Goal: Navigation & Orientation: Find specific page/section

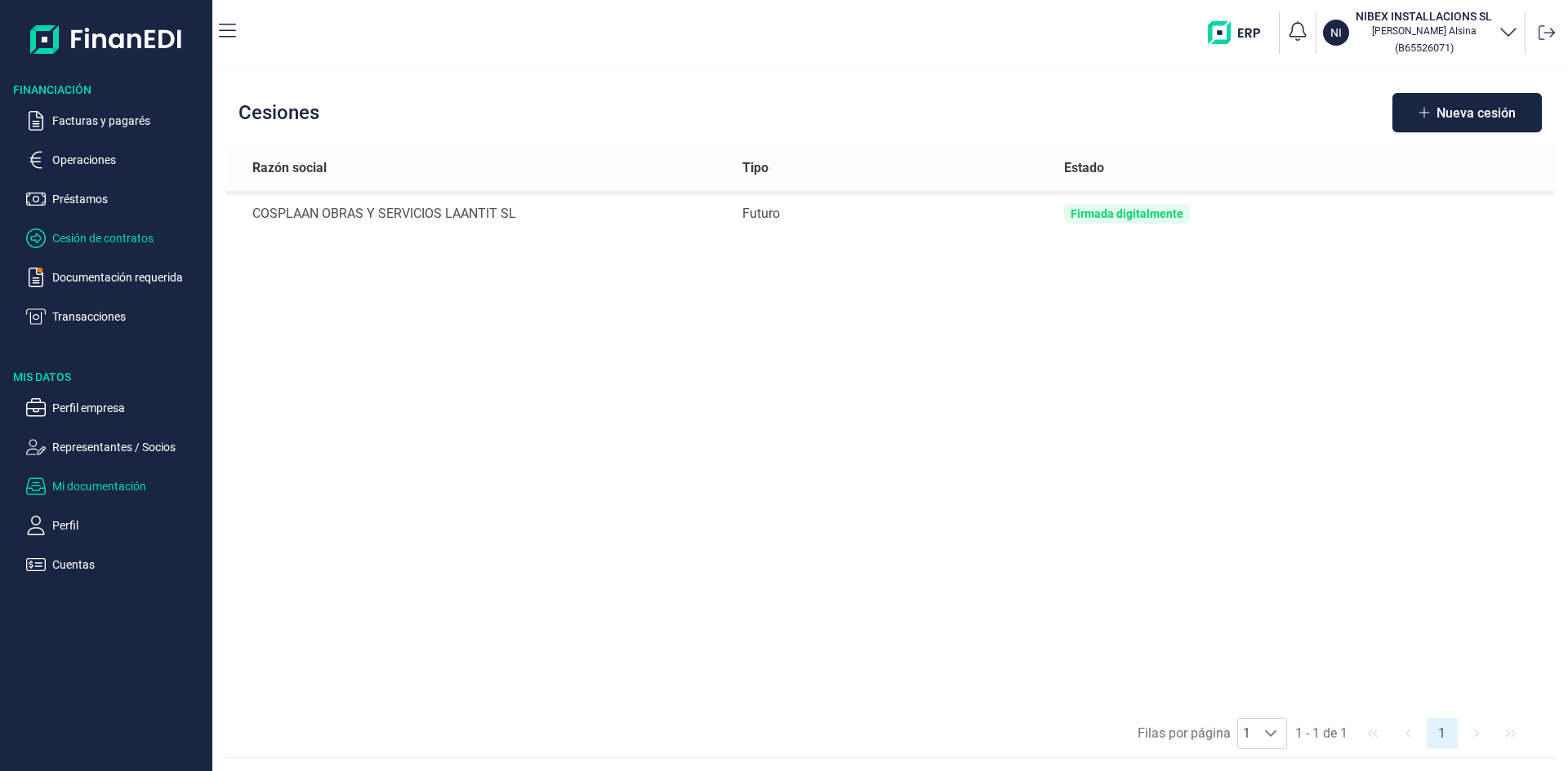
click at [106, 485] on p "Mi documentación" at bounding box center [128, 486] width 154 height 20
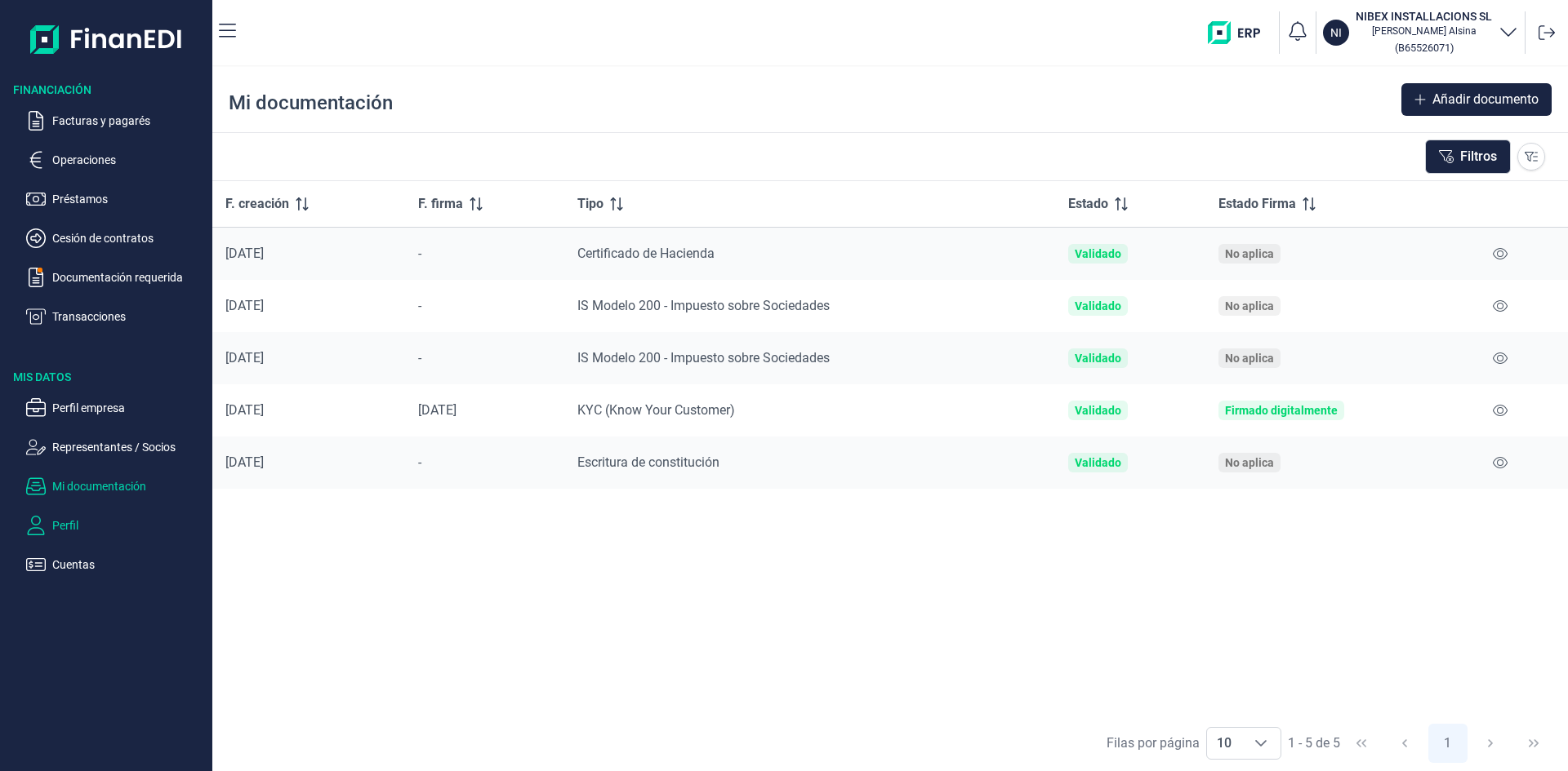
click at [75, 530] on p "Perfil" at bounding box center [128, 526] width 154 height 20
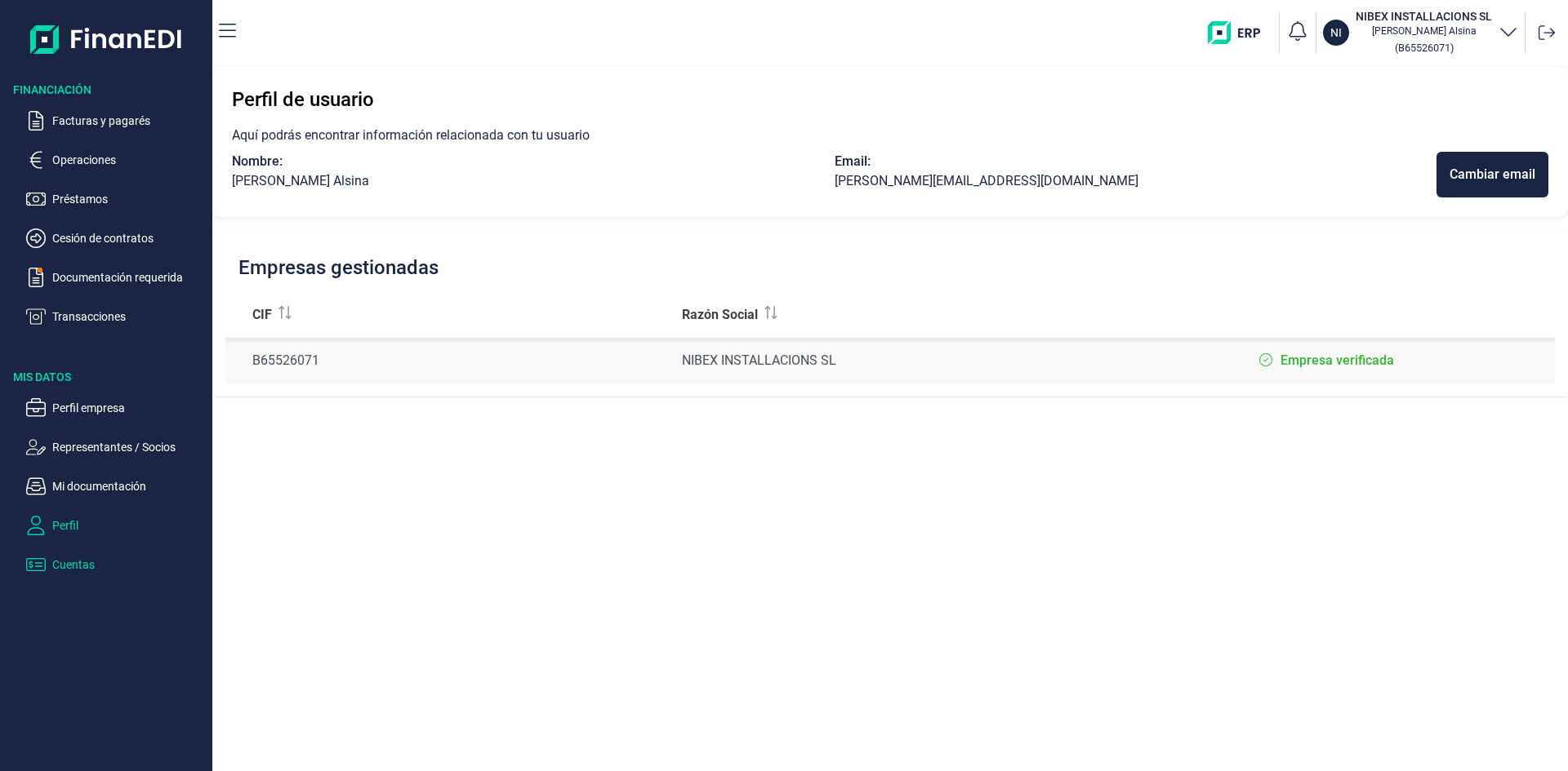
click at [82, 560] on p "Cuentas" at bounding box center [128, 565] width 154 height 20
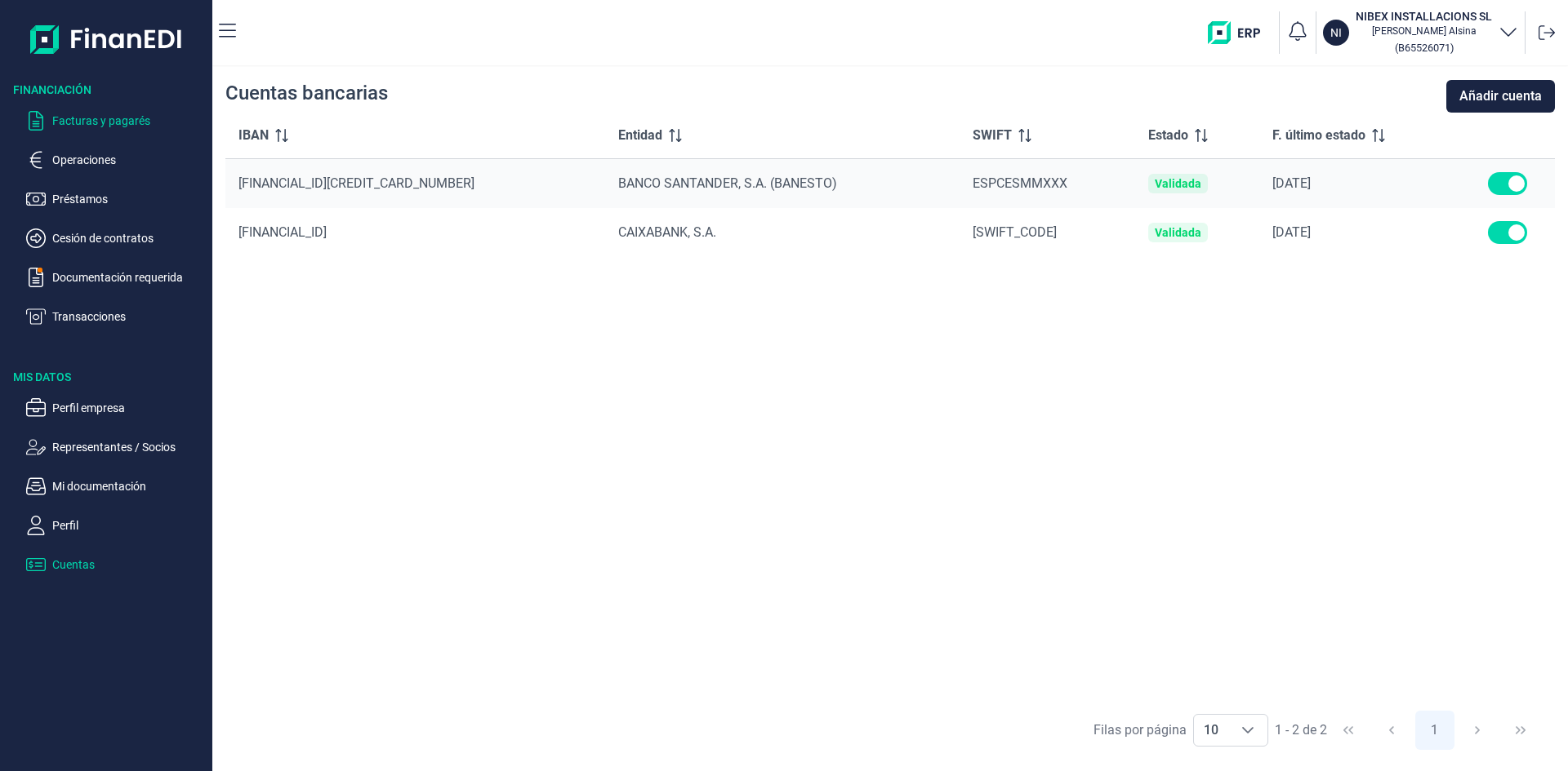
click at [112, 124] on p "Facturas y pagarés" at bounding box center [128, 121] width 154 height 20
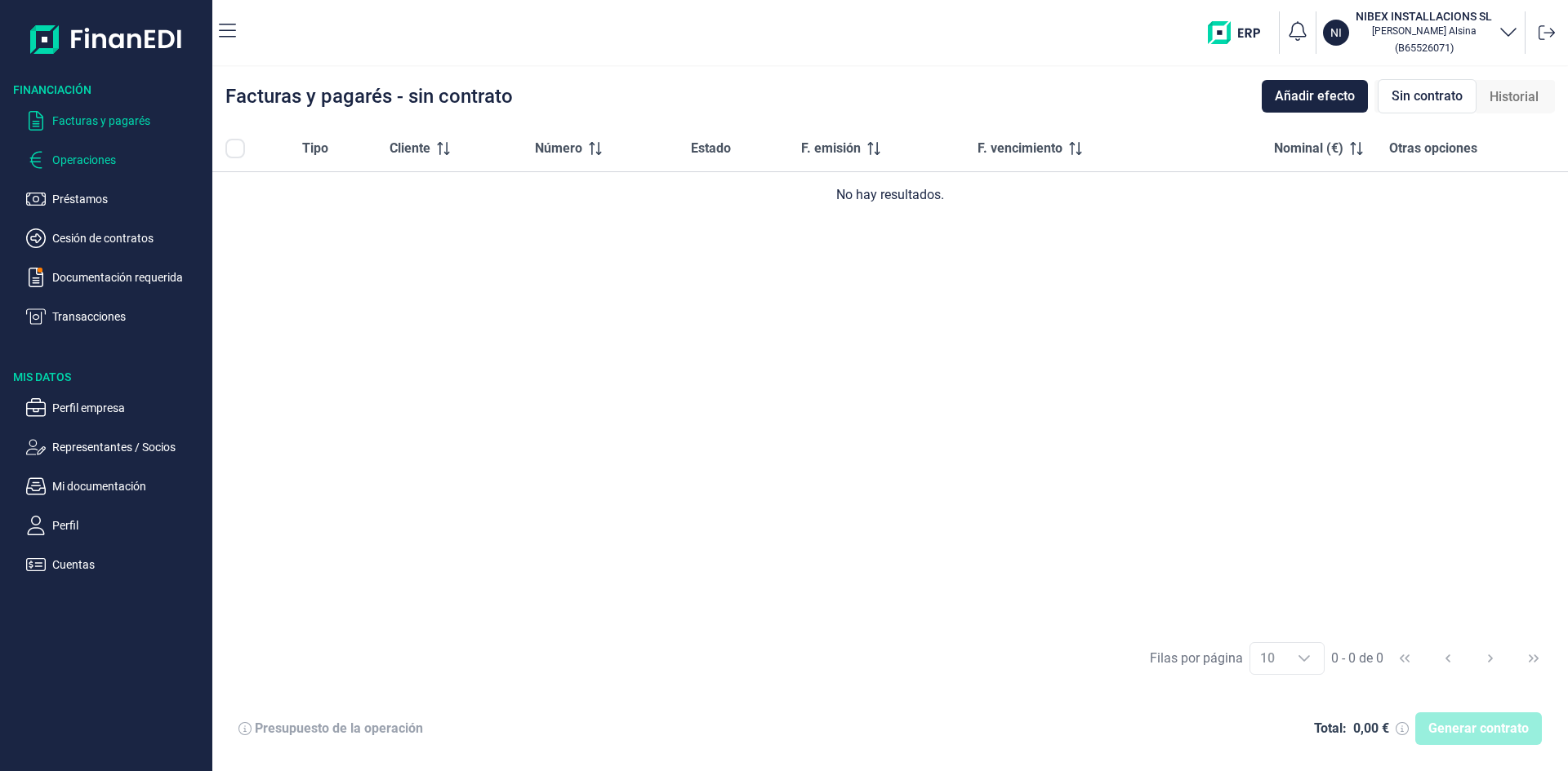
click at [96, 163] on p "Operaciones" at bounding box center [128, 160] width 154 height 20
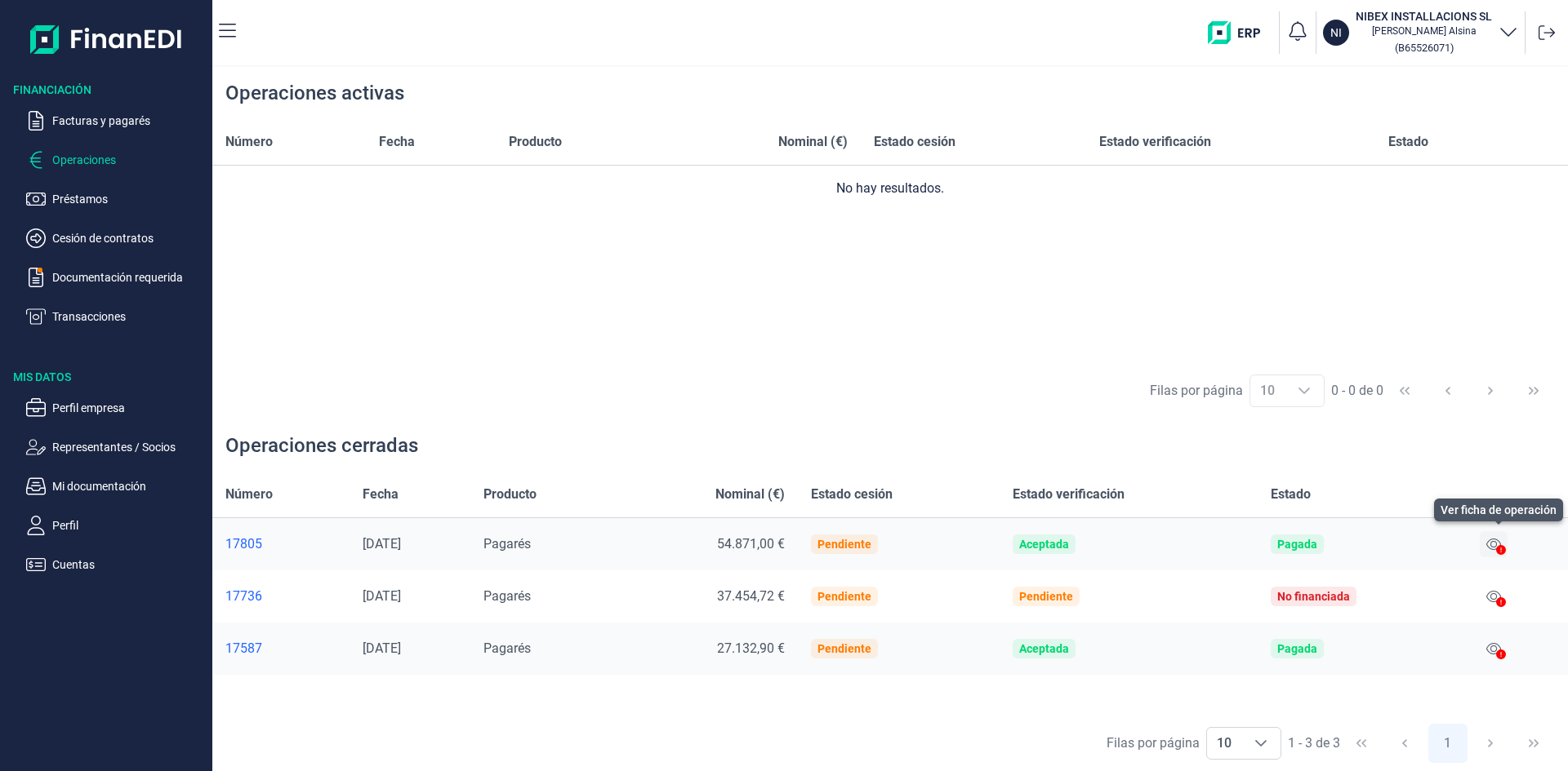
click at [1499, 546] on icon at bounding box center [1493, 544] width 14 height 13
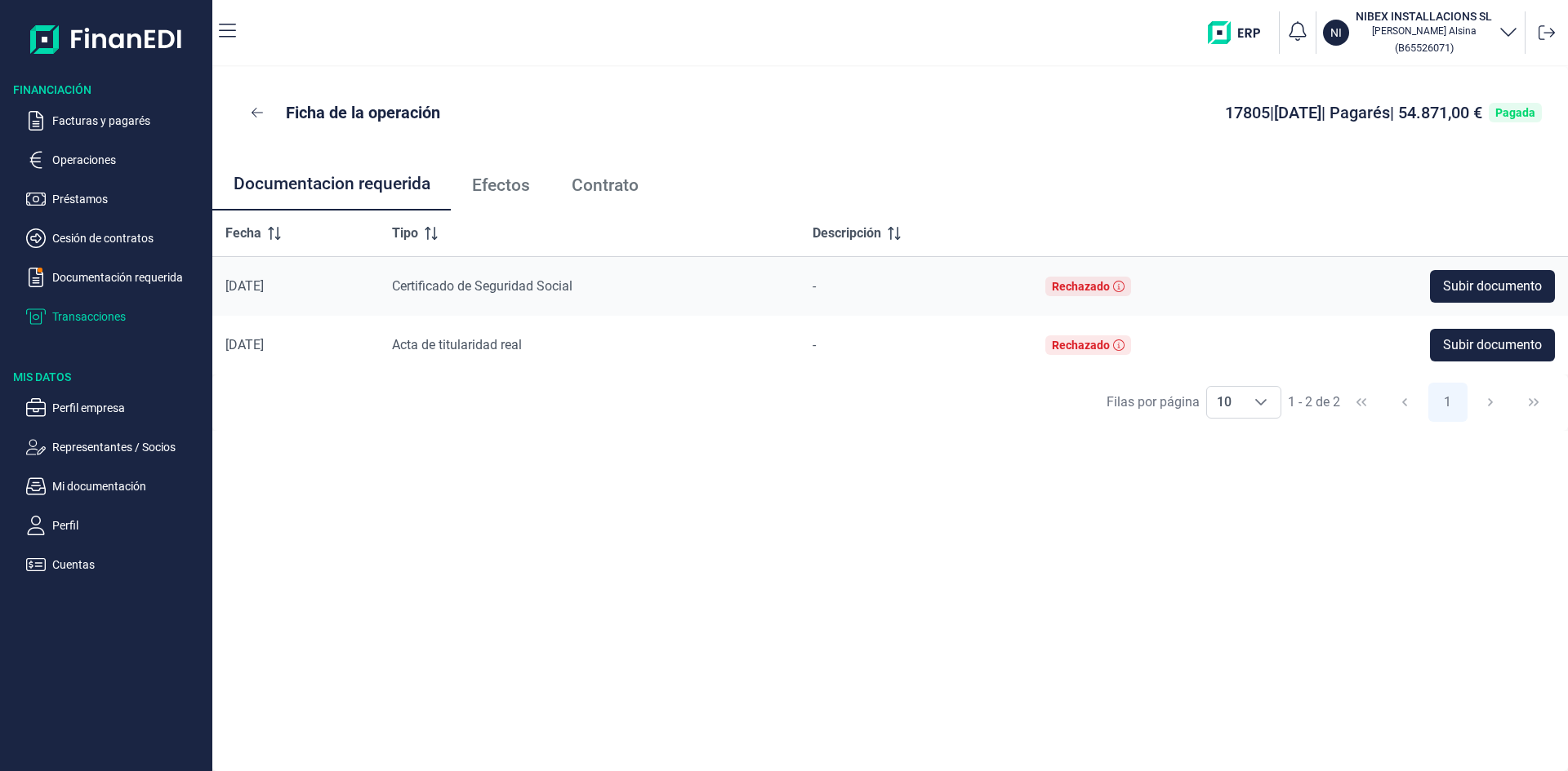
click at [102, 316] on p "Transacciones" at bounding box center [128, 317] width 154 height 20
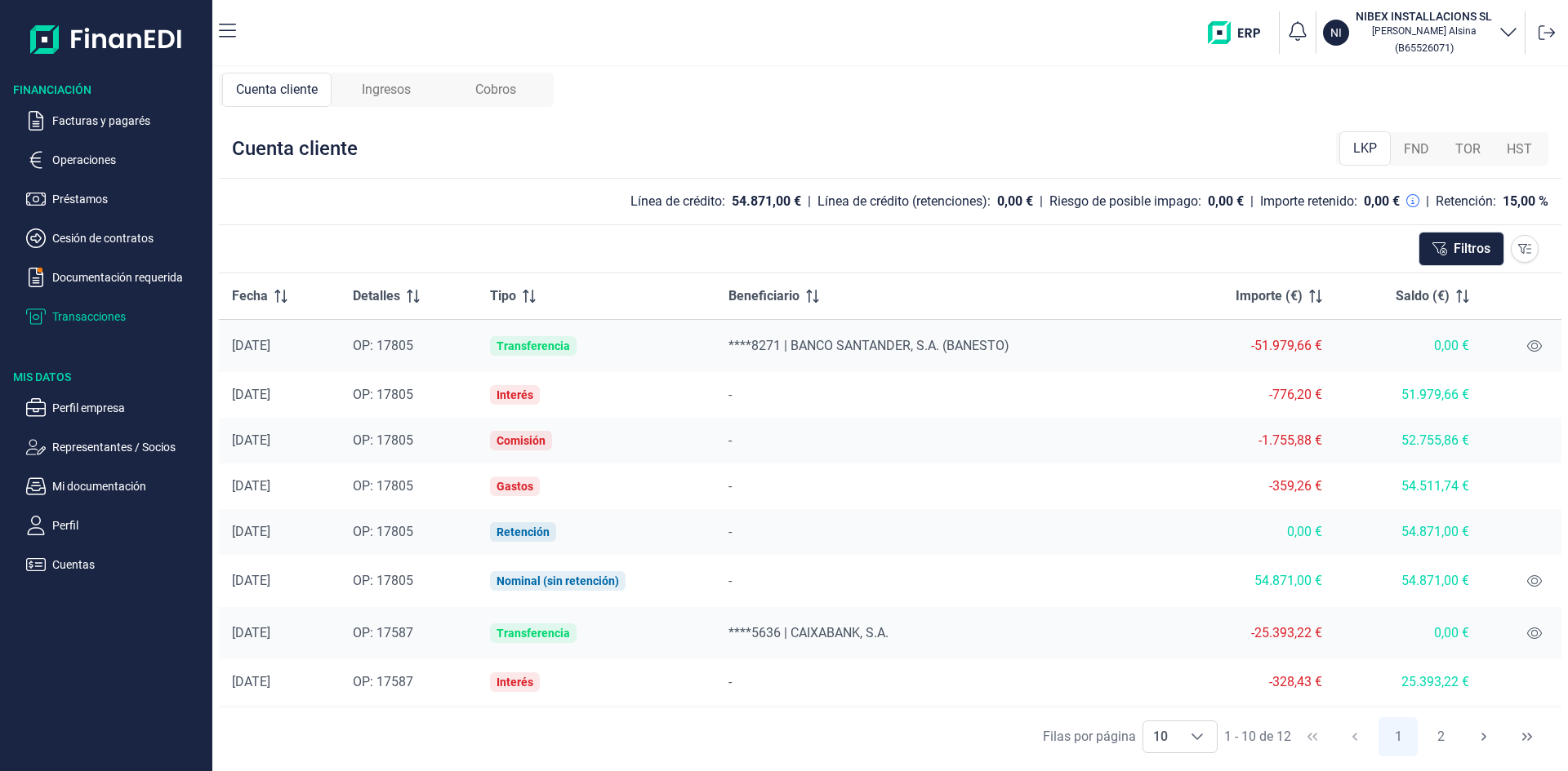
click at [95, 308] on p "Transacciones" at bounding box center [128, 317] width 154 height 20
click at [93, 414] on p "Perfil empresa" at bounding box center [128, 408] width 154 height 20
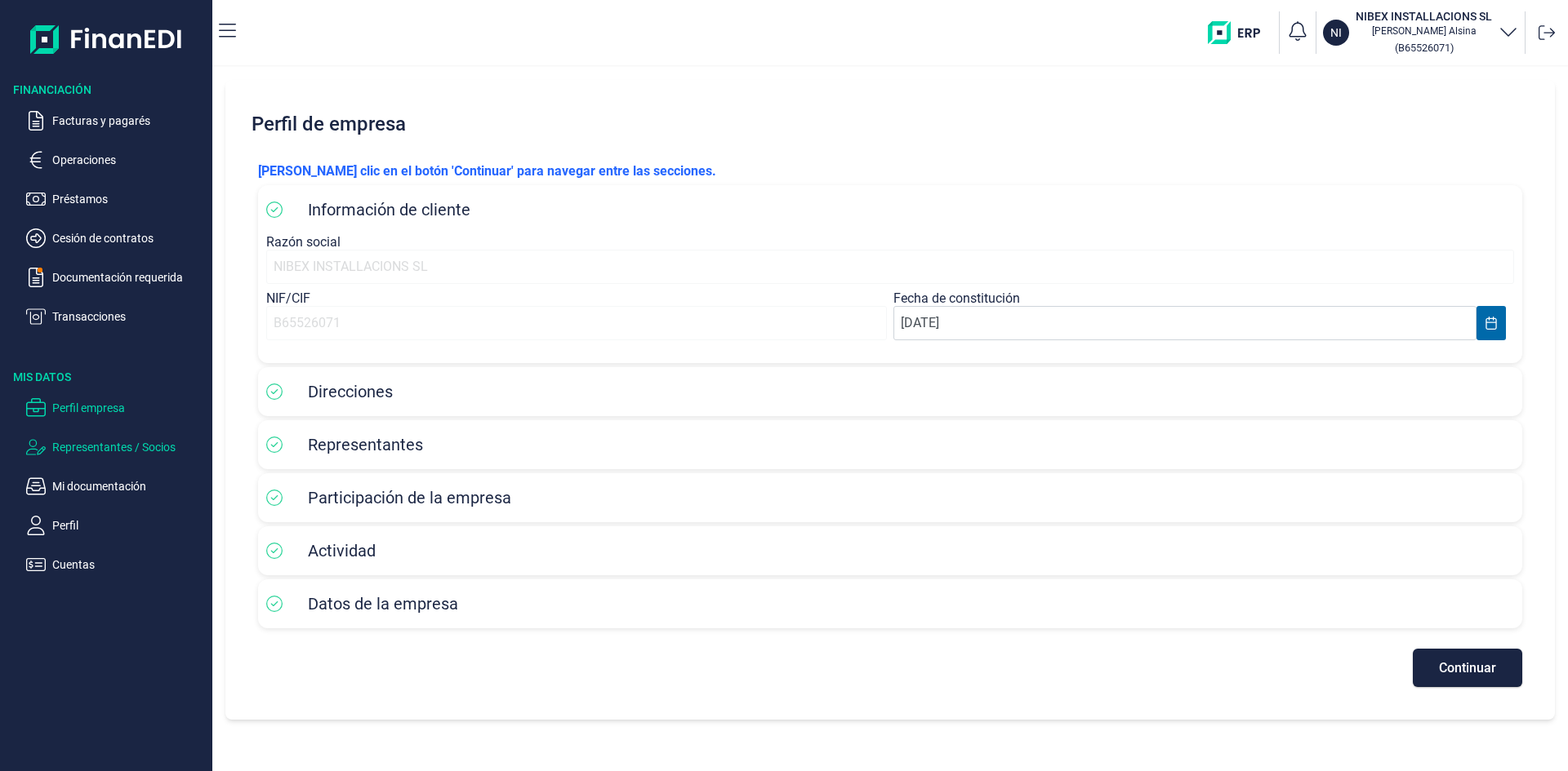
click at [128, 444] on p "Representantes / Socios" at bounding box center [128, 447] width 154 height 20
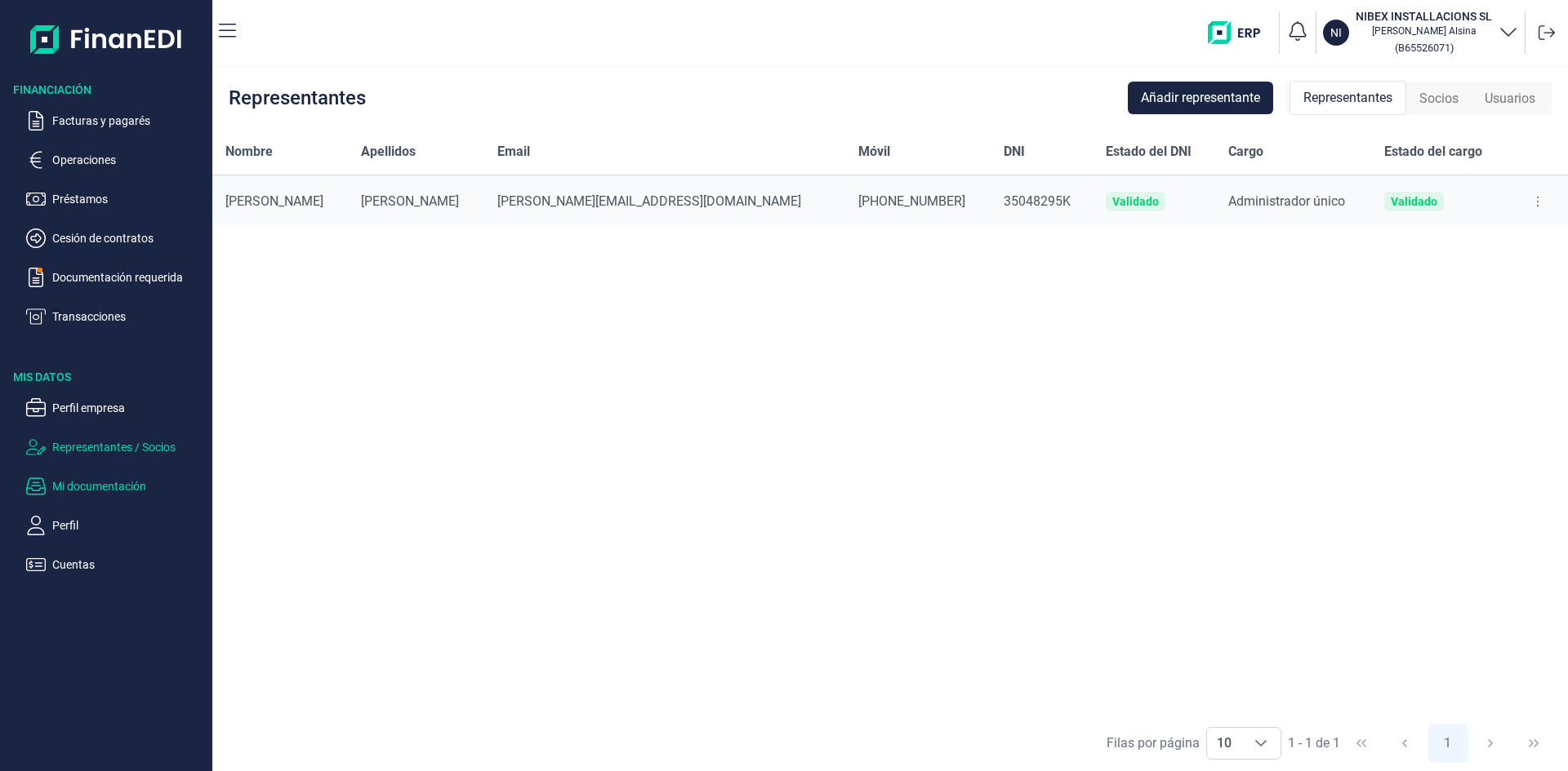
click at [112, 481] on p "Mi documentación" at bounding box center [128, 486] width 154 height 20
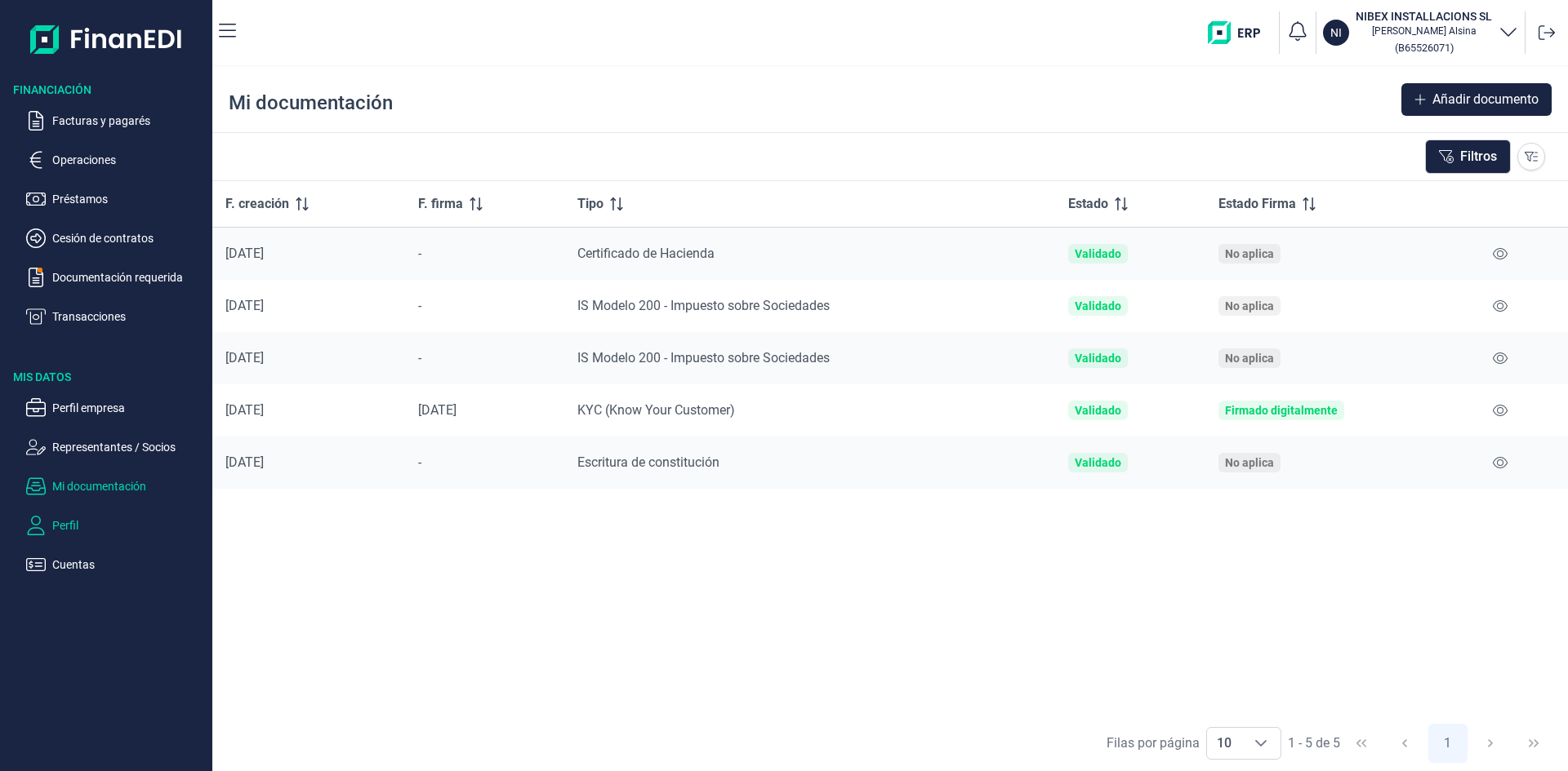
click at [76, 518] on p "Perfil" at bounding box center [128, 526] width 154 height 20
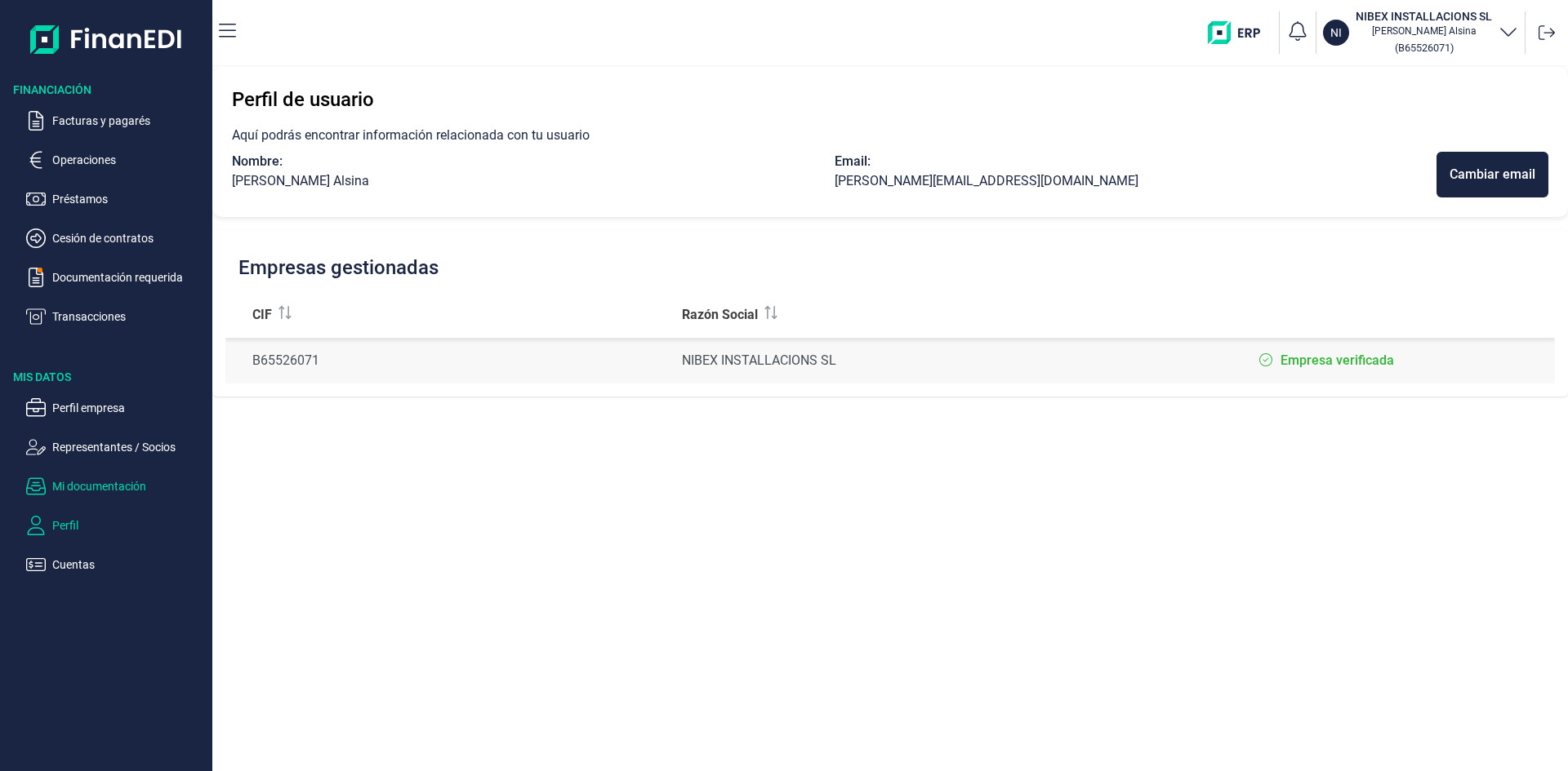
click at [92, 486] on p "Mi documentación" at bounding box center [128, 486] width 154 height 20
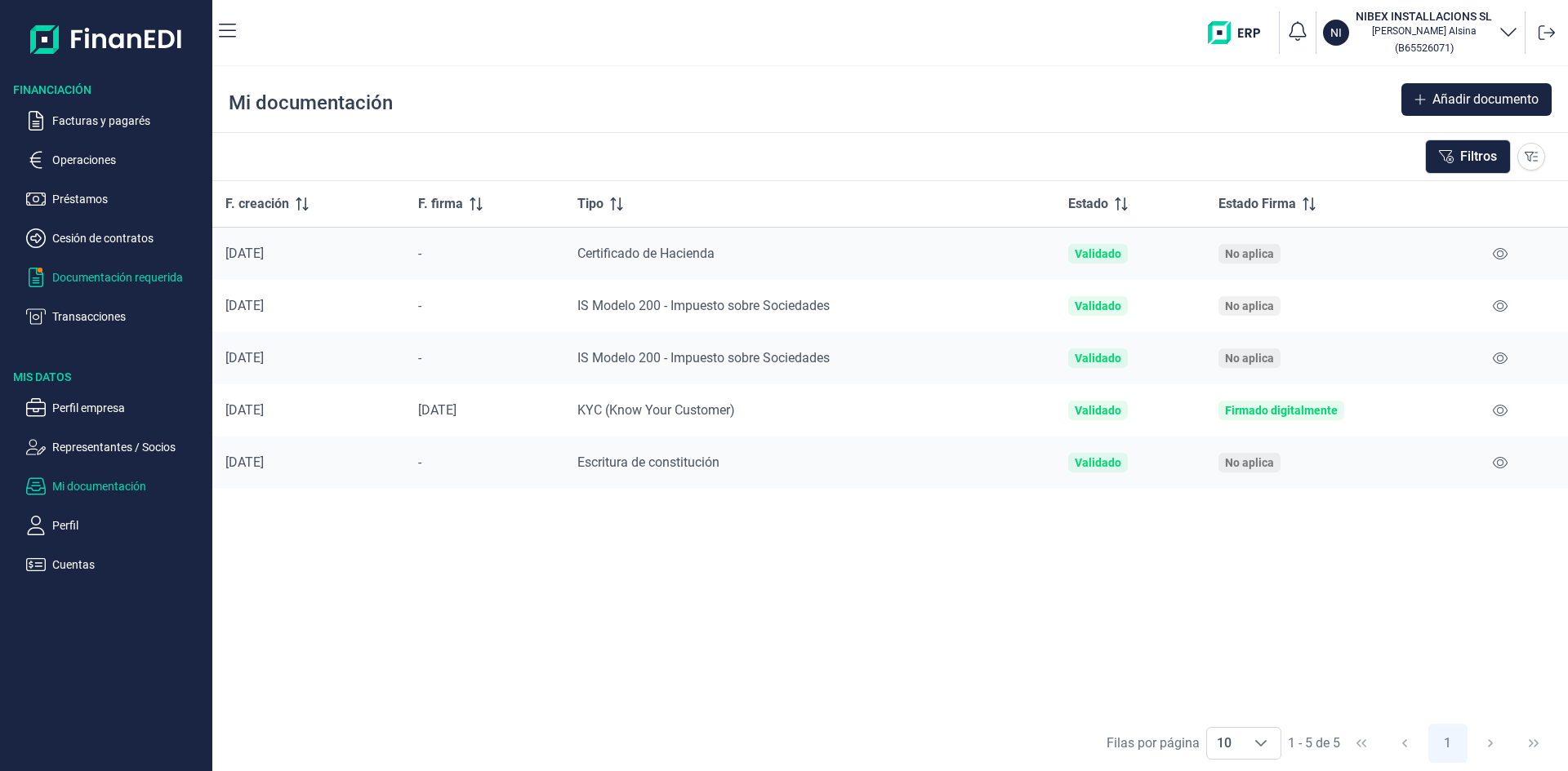
click at [131, 267] on p "Documentación requerida" at bounding box center [128, 277] width 154 height 20
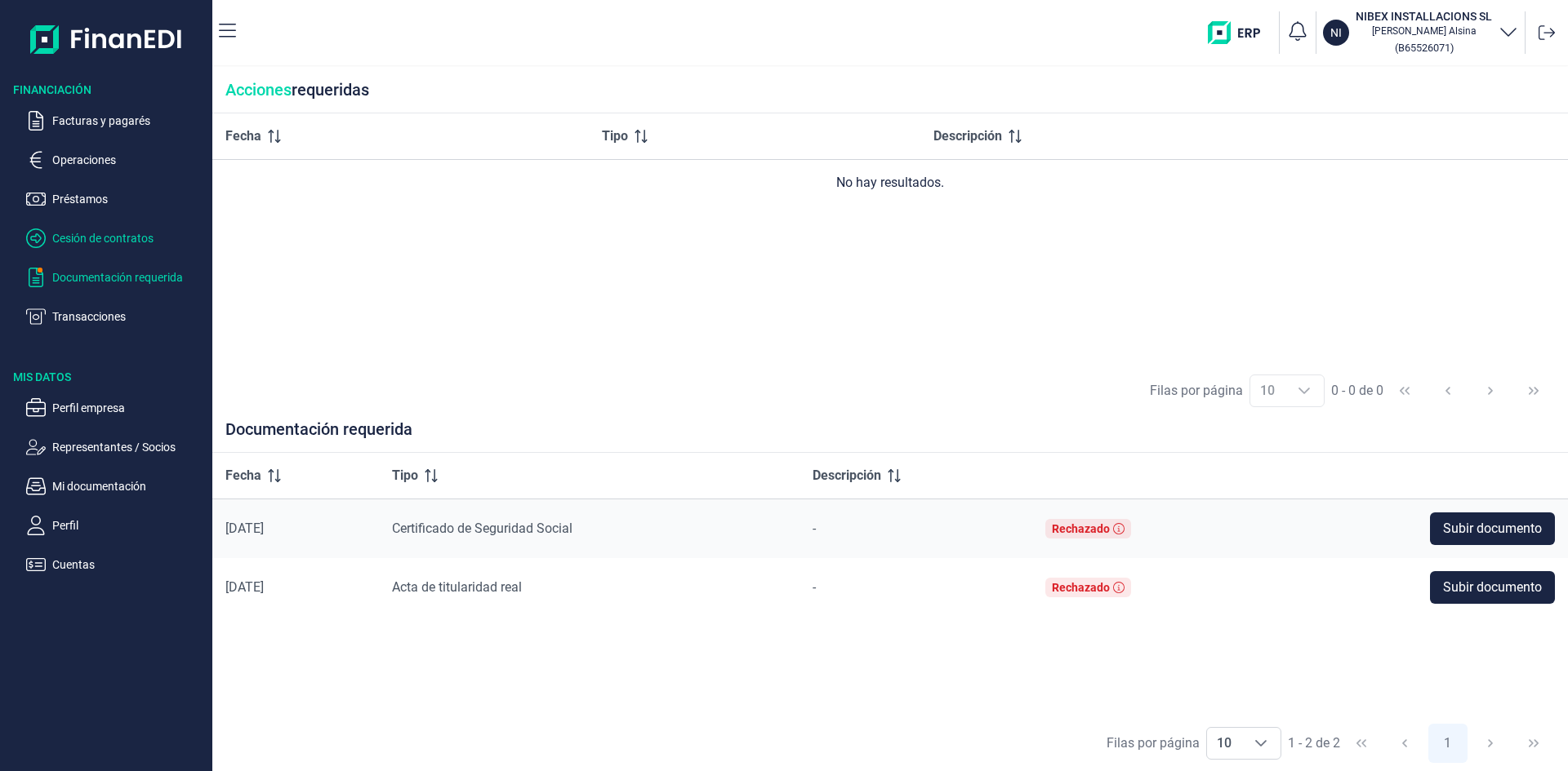
click at [80, 240] on p "Cesión de contratos" at bounding box center [128, 239] width 154 height 20
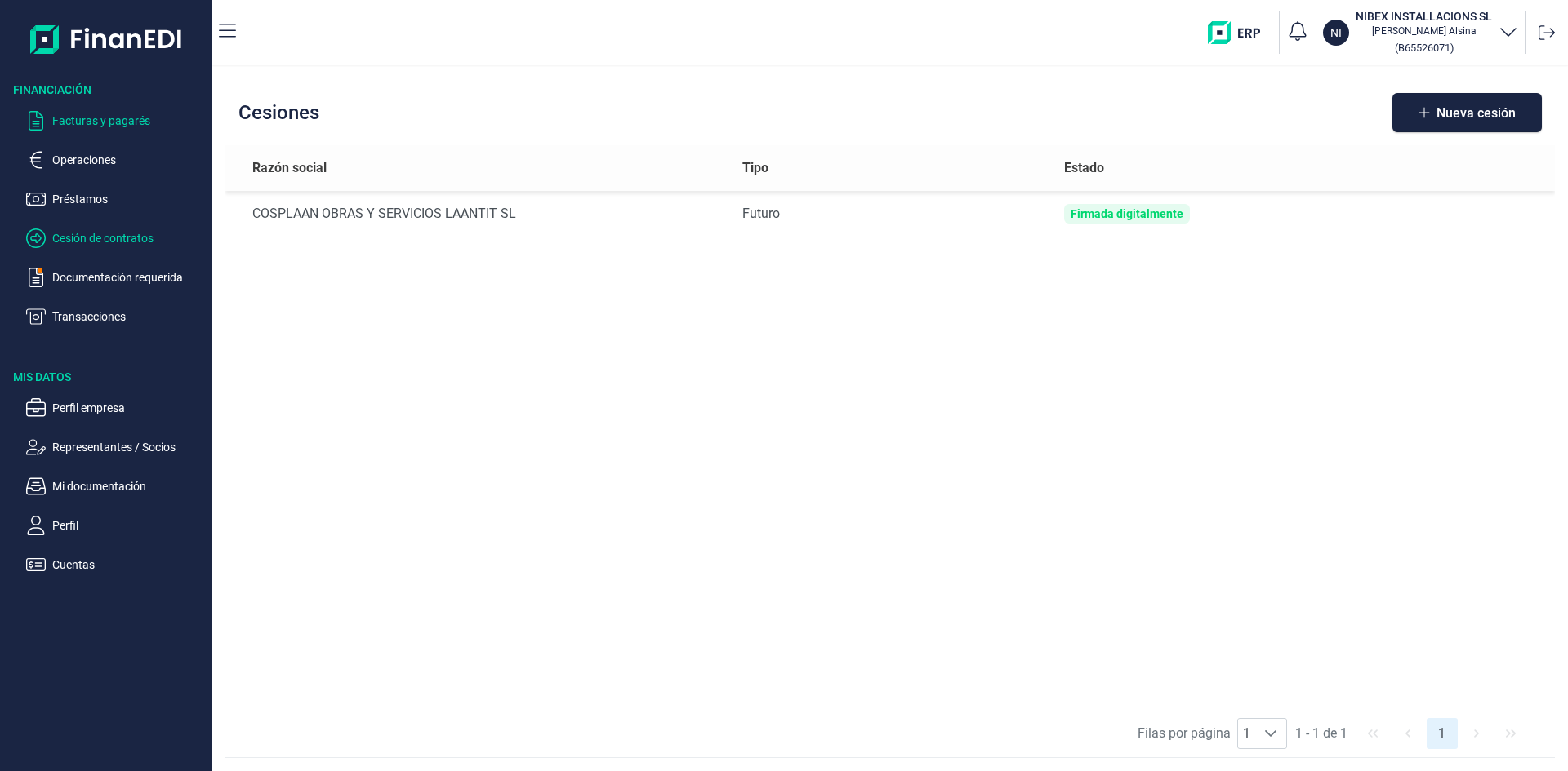
click at [112, 123] on p "Facturas y pagarés" at bounding box center [128, 121] width 154 height 20
